Goal: Transaction & Acquisition: Subscribe to service/newsletter

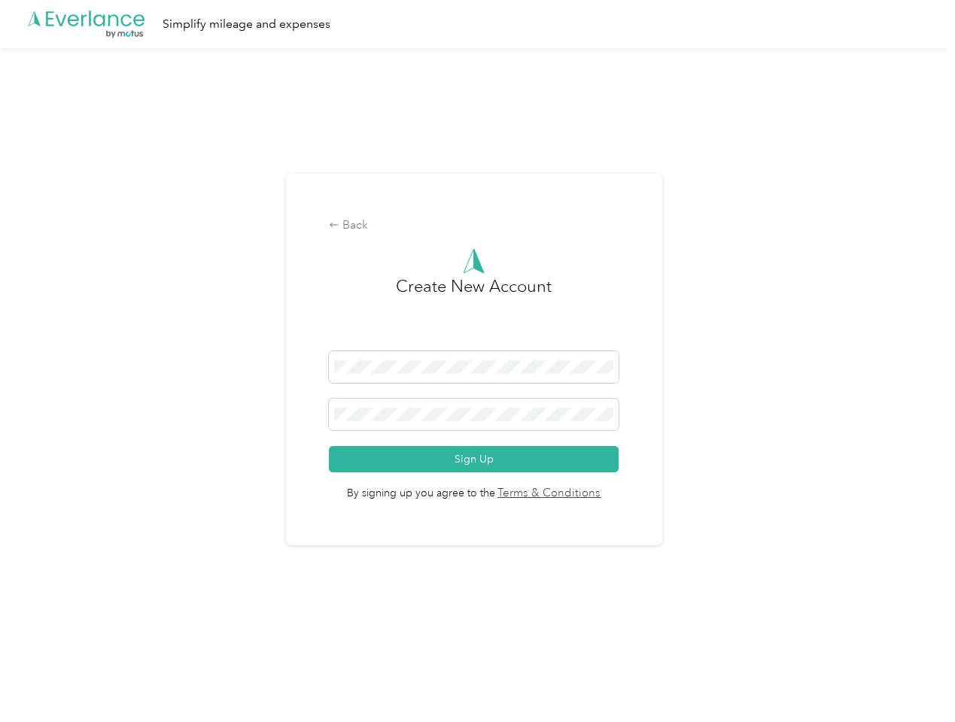
click at [477, 342] on h3 "Create New Account" at bounding box center [474, 313] width 156 height 78
click at [477, 24] on div ".cls-1 { fill: #00adee; } .cls-2 { fill: #fff; } .cls-3 { fill: #707372; } .cls…" at bounding box center [474, 24] width 948 height 48
click at [477, 226] on div "Back" at bounding box center [474, 226] width 290 height 18
click at [477, 459] on button "Sign Up" at bounding box center [474, 459] width 290 height 26
